Goal: Check status: Check status

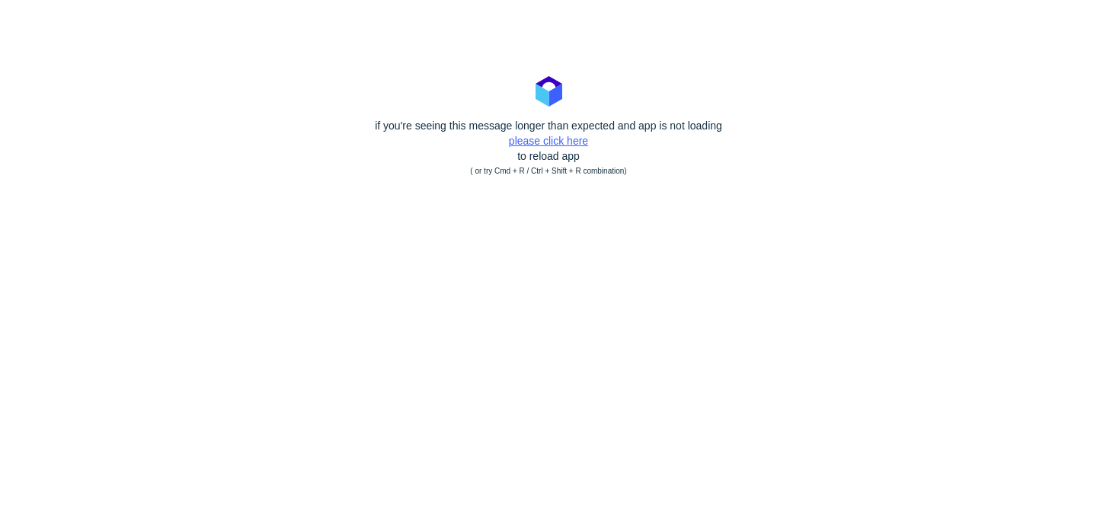
click at [568, 141] on link "please click here" at bounding box center [548, 141] width 79 height 12
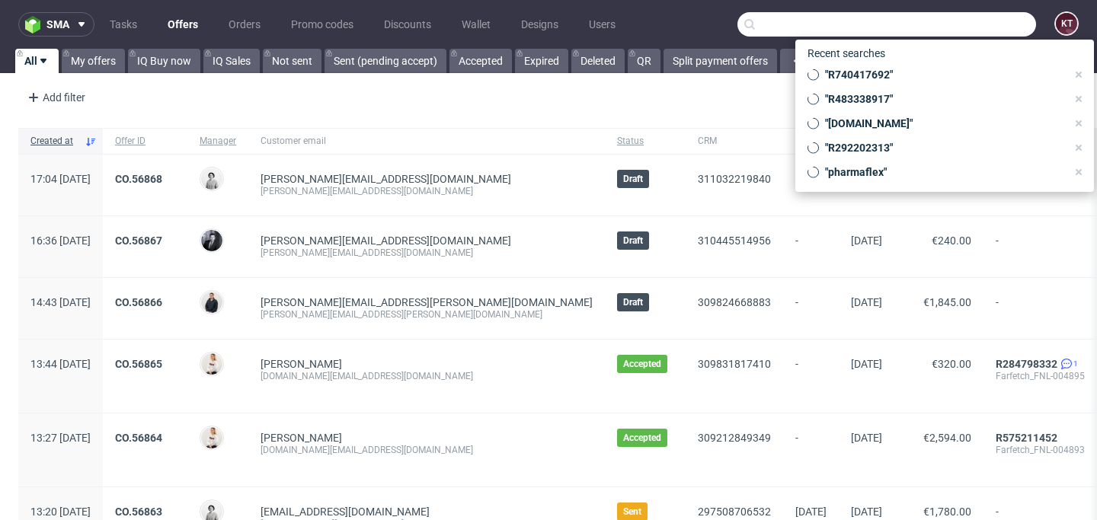
click at [973, 22] on input "text" at bounding box center [887, 24] width 299 height 24
paste input "R964227667"
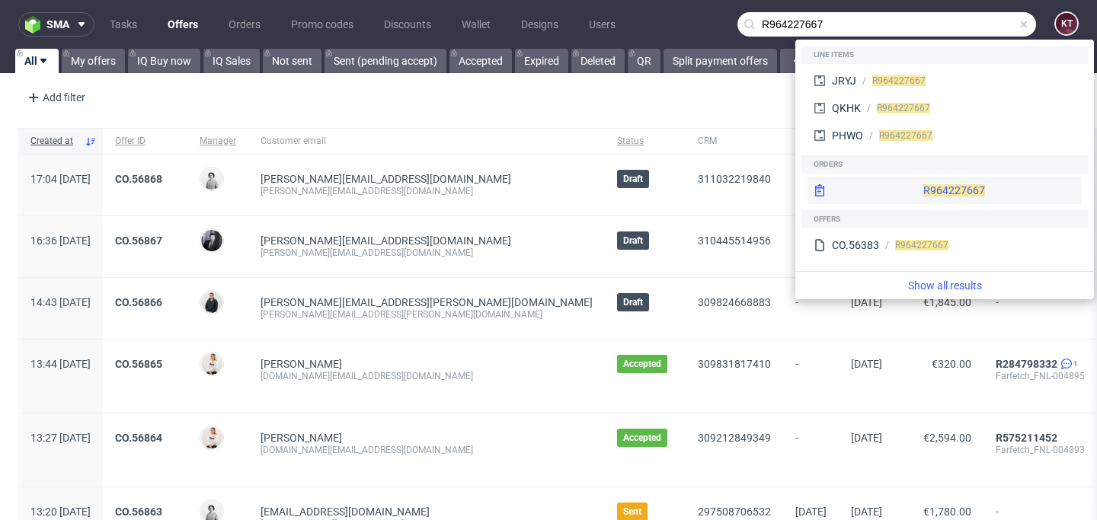
type input "R964227667"
click at [914, 190] on div "R964227667" at bounding box center [945, 190] width 274 height 27
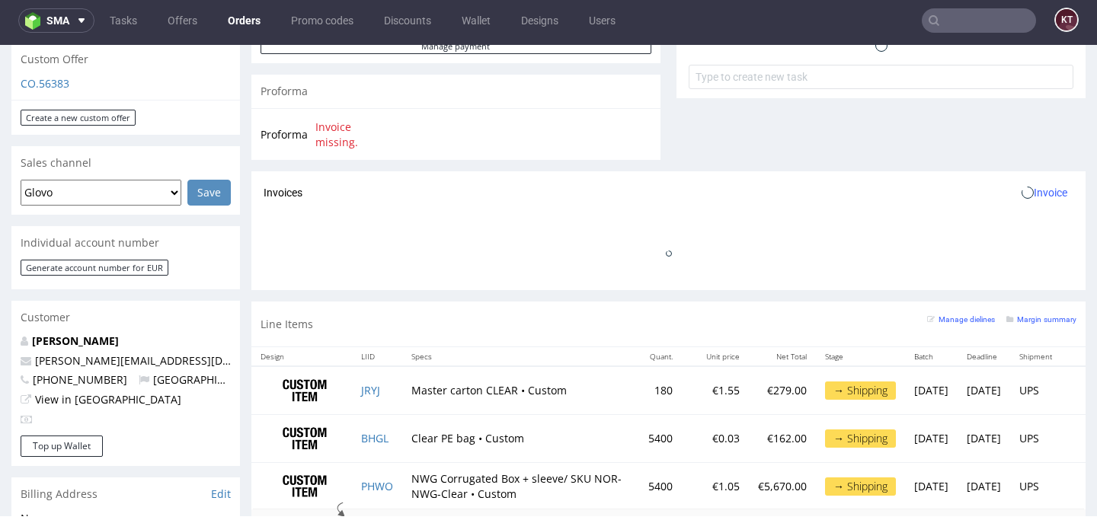
scroll to position [199, 0]
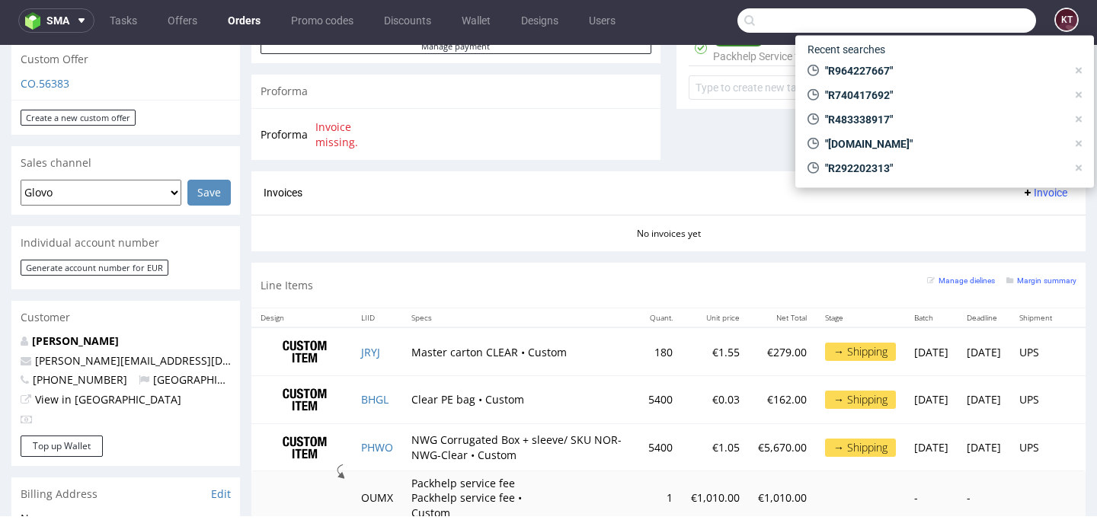
click at [962, 27] on input "text" at bounding box center [887, 20] width 299 height 24
paste input "R029338420"
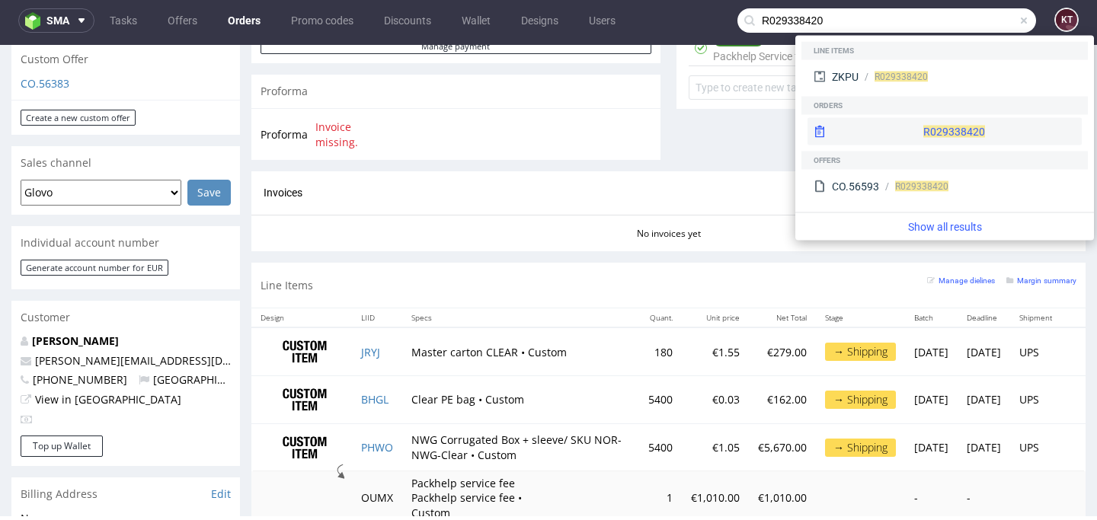
type input "R029338420"
click at [919, 139] on div "R029338420" at bounding box center [945, 131] width 274 height 27
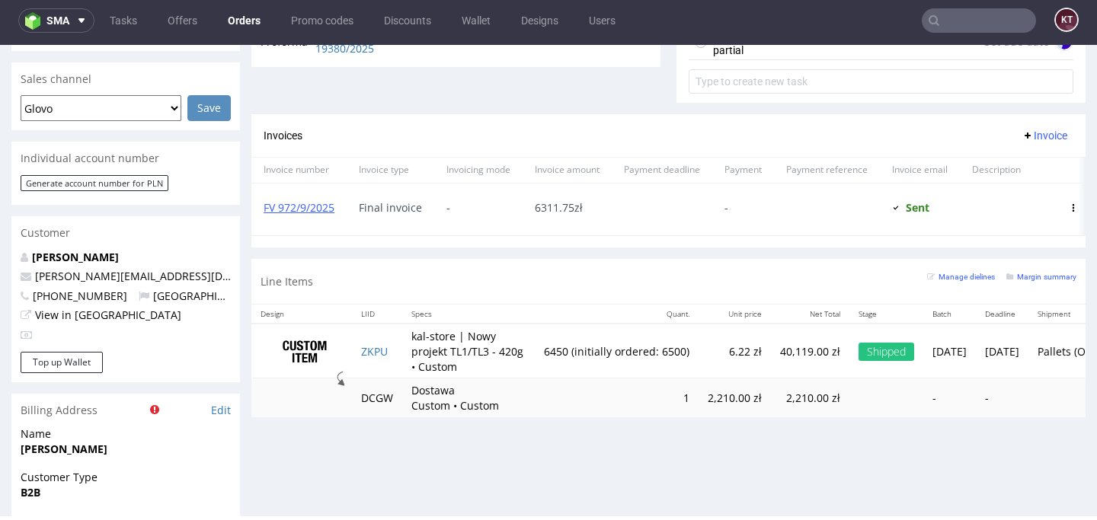
scroll to position [697, 0]
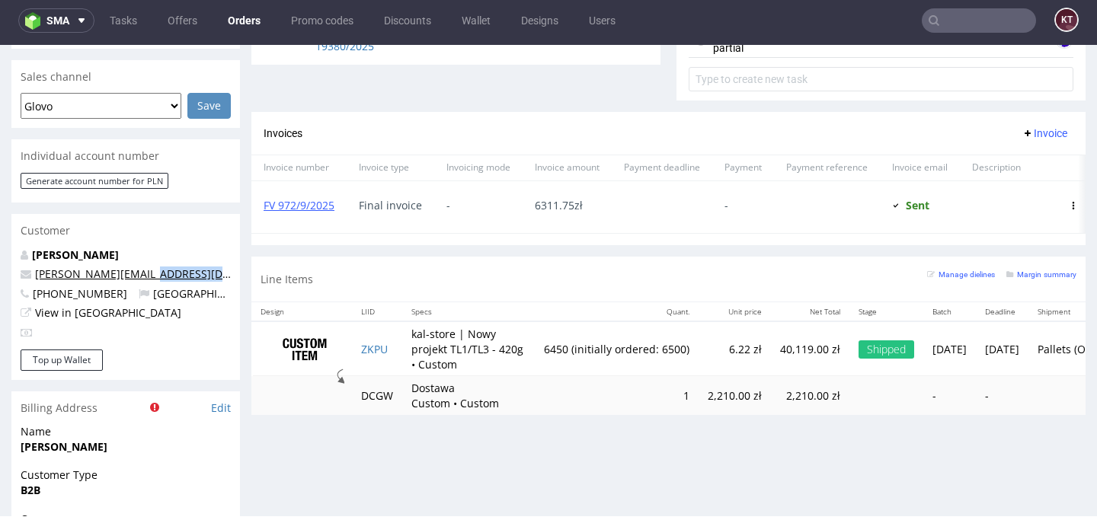
drag, startPoint x: 213, startPoint y: 244, endPoint x: 140, endPoint y: 245, distance: 72.4
click at [140, 267] on p "[PERSON_NAME][EMAIL_ADDRESS][DOMAIN_NAME]" at bounding box center [126, 274] width 210 height 15
copy link "[DOMAIN_NAME]"
